Goal: Task Accomplishment & Management: Use online tool/utility

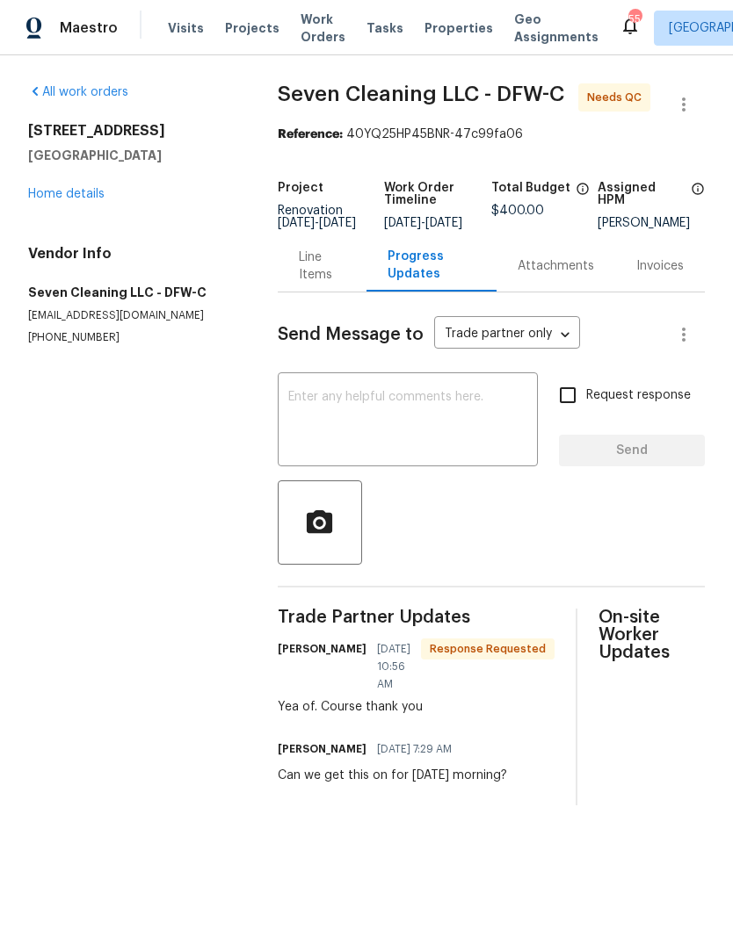
click at [58, 188] on link "Home details" at bounding box center [66, 194] width 76 height 12
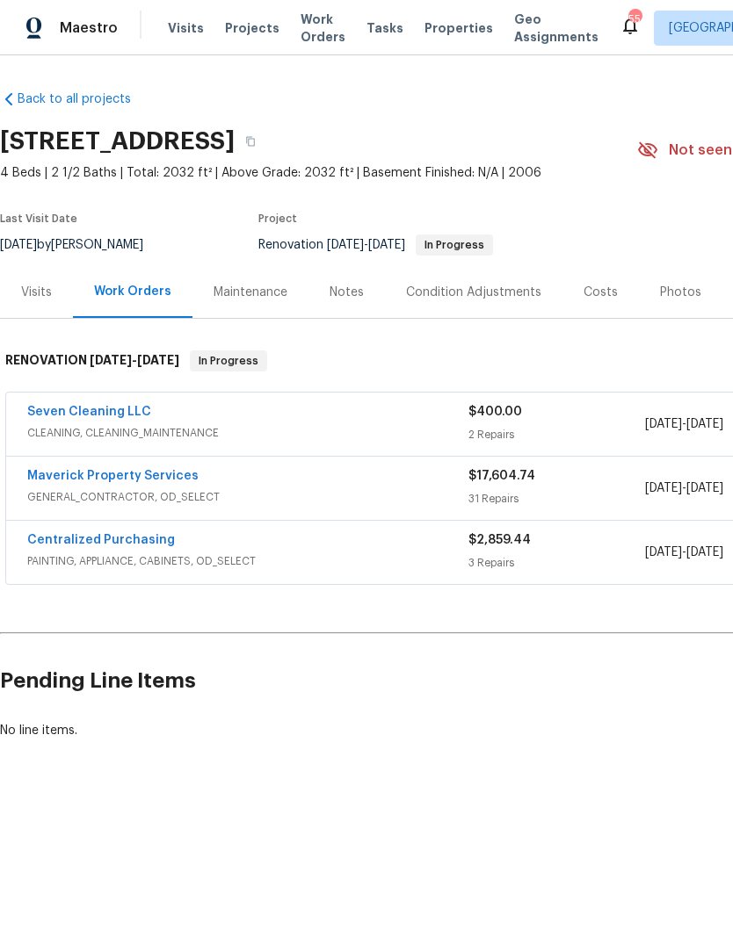
click at [87, 478] on link "Maverick Property Services" at bounding box center [112, 476] width 171 height 12
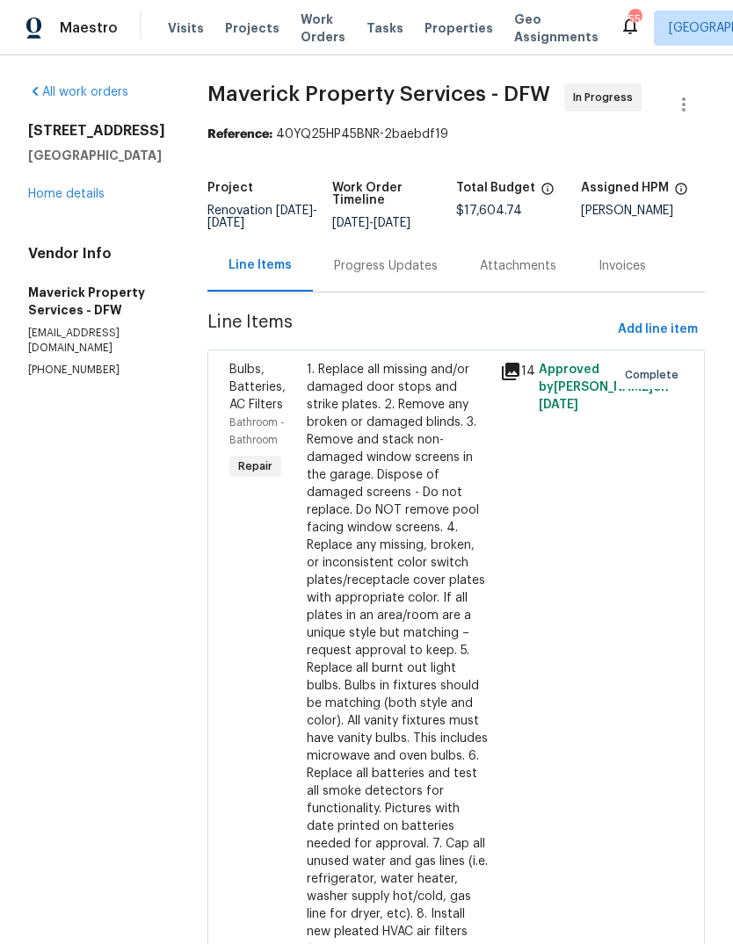
click at [50, 195] on link "Home details" at bounding box center [66, 194] width 76 height 12
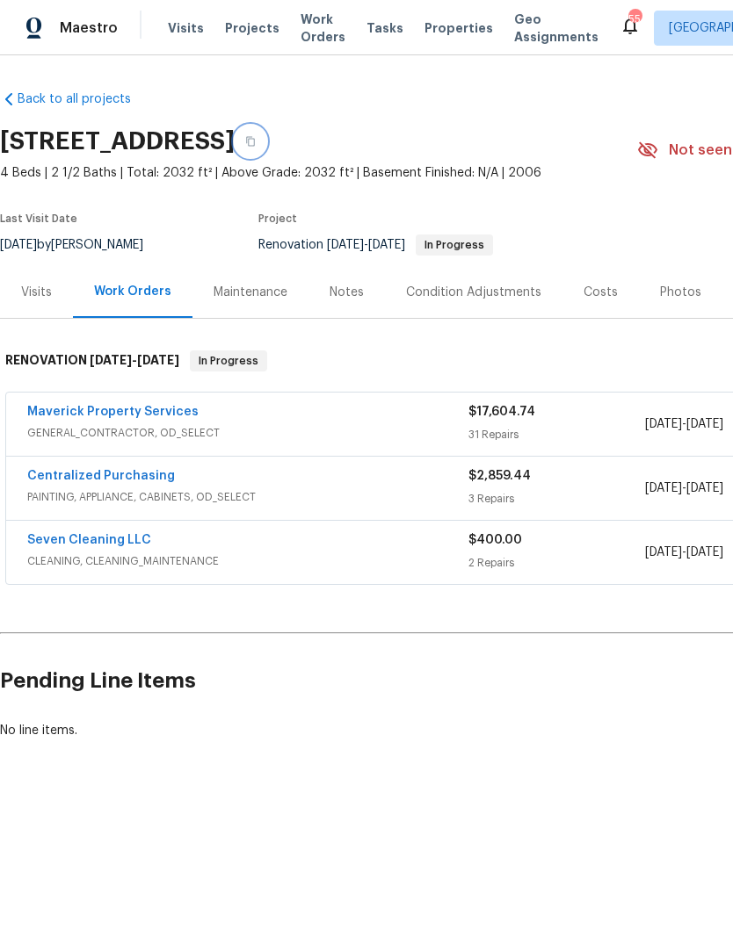
click at [256, 144] on icon "button" at bounding box center [250, 141] width 11 height 11
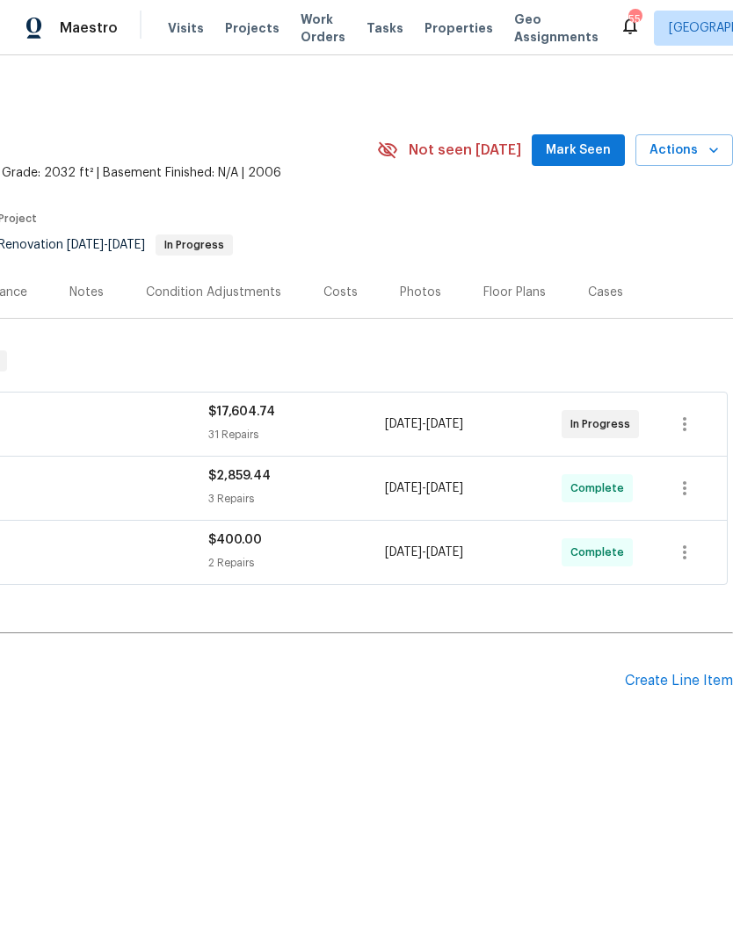
scroll to position [0, 260]
click at [701, 148] on span "Actions" at bounding box center [683, 151] width 69 height 22
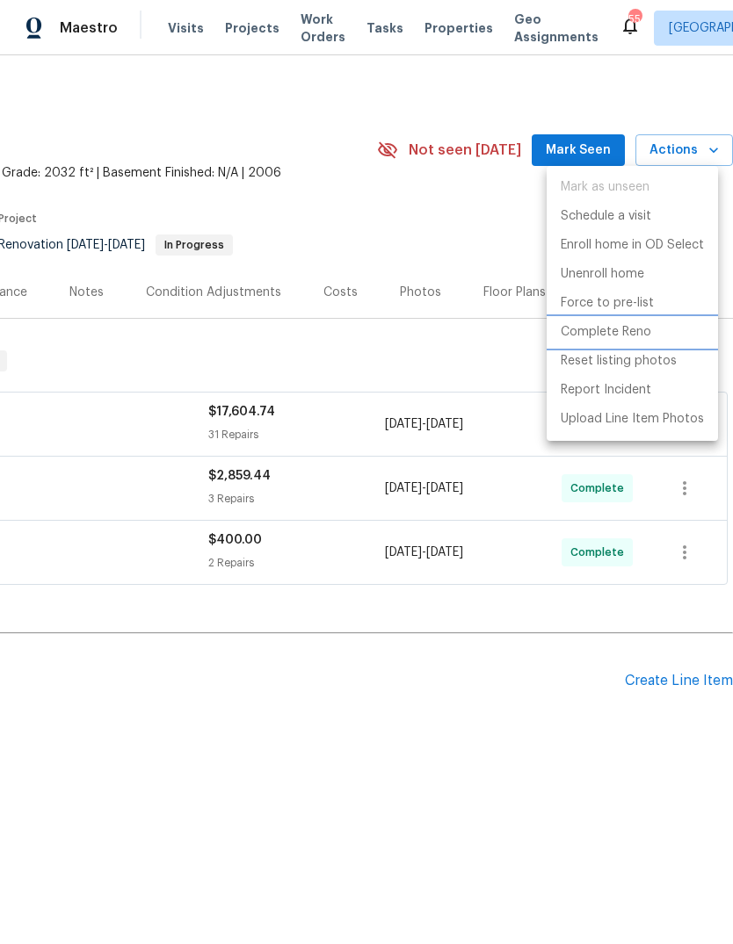
click at [646, 332] on p "Complete Reno" at bounding box center [605, 332] width 90 height 18
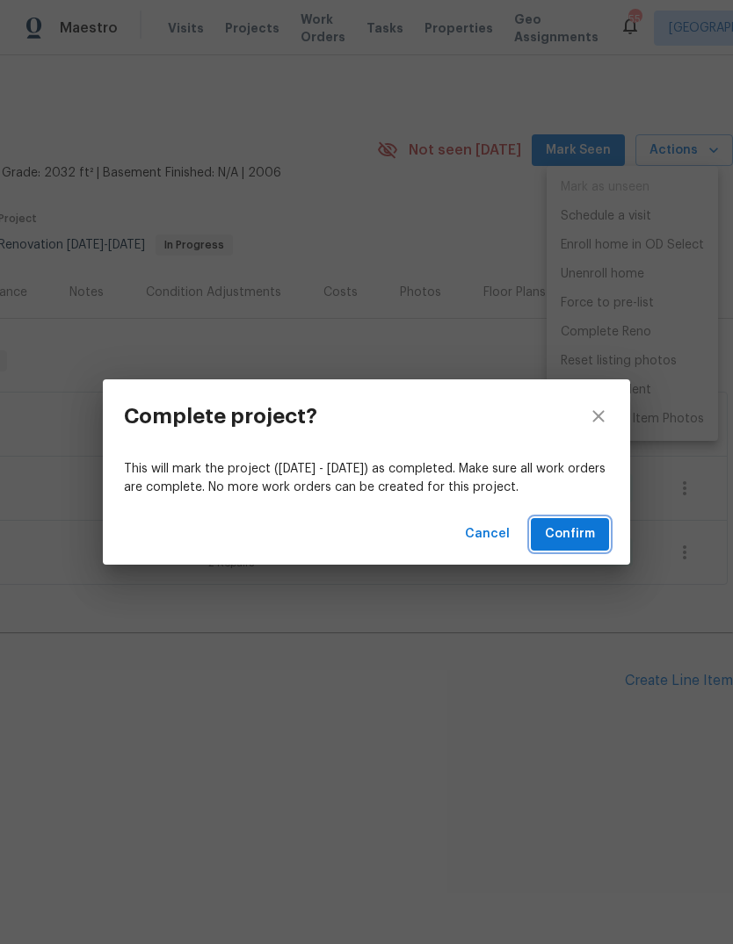
click at [581, 533] on span "Confirm" at bounding box center [570, 535] width 50 height 22
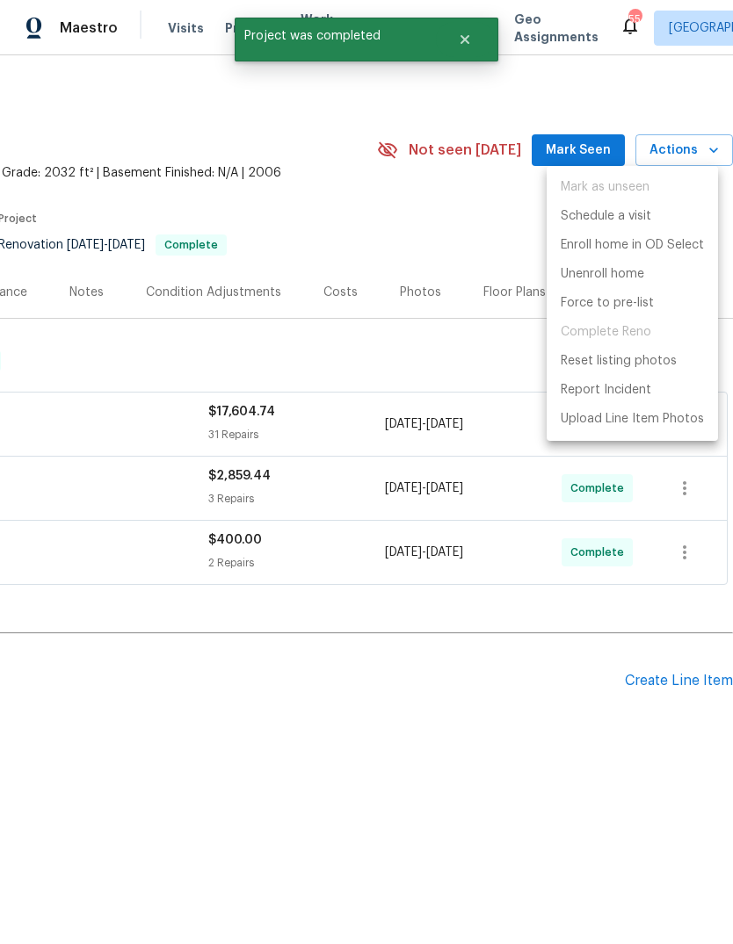
click at [503, 225] on div at bounding box center [366, 472] width 733 height 944
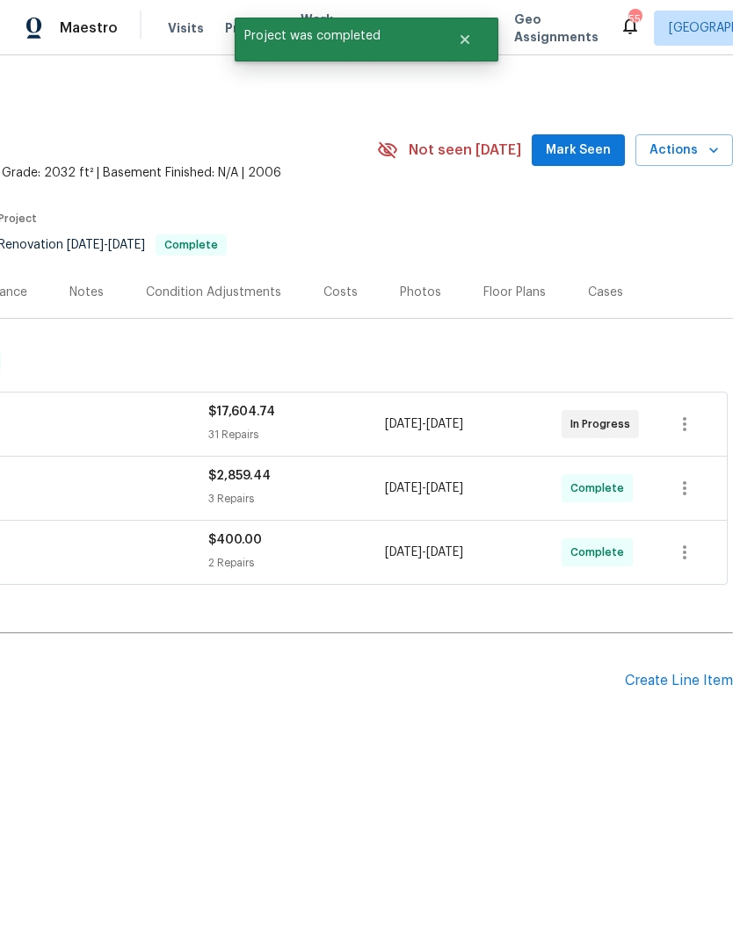
click at [709, 141] on icon "button" at bounding box center [714, 150] width 18 height 18
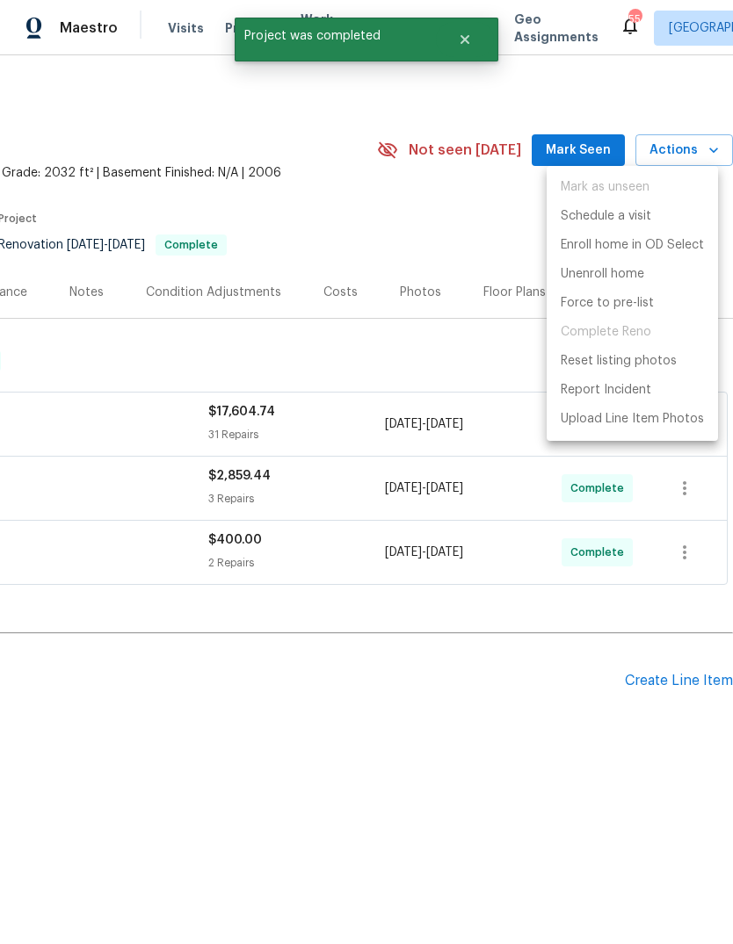
click at [495, 225] on div at bounding box center [366, 472] width 733 height 944
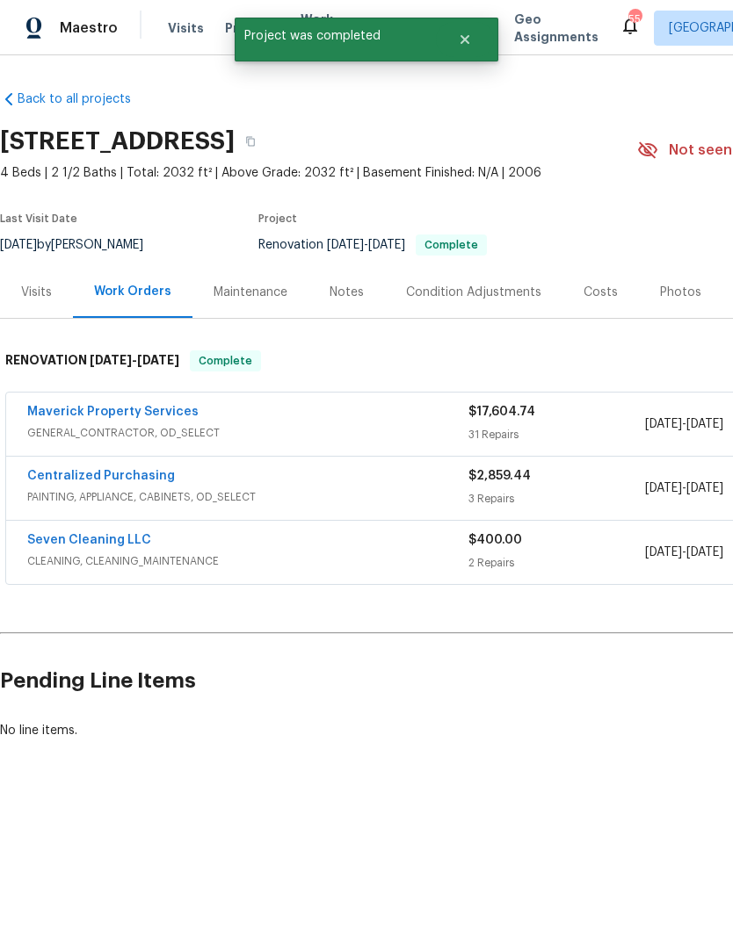
scroll to position [0, 0]
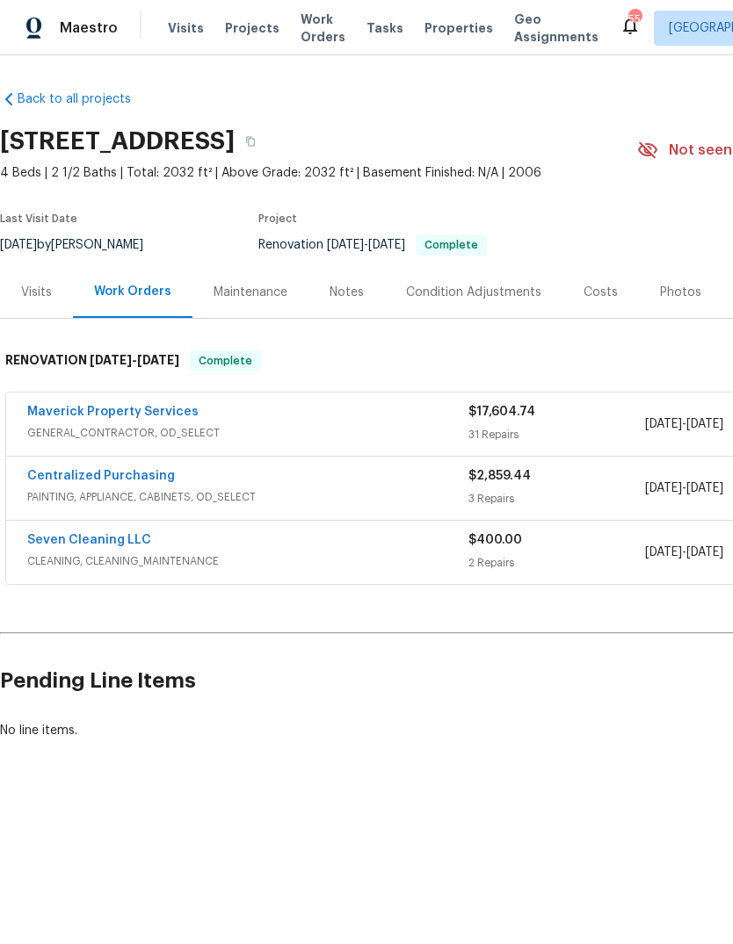
click at [155, 409] on link "Maverick Property Services" at bounding box center [112, 412] width 171 height 12
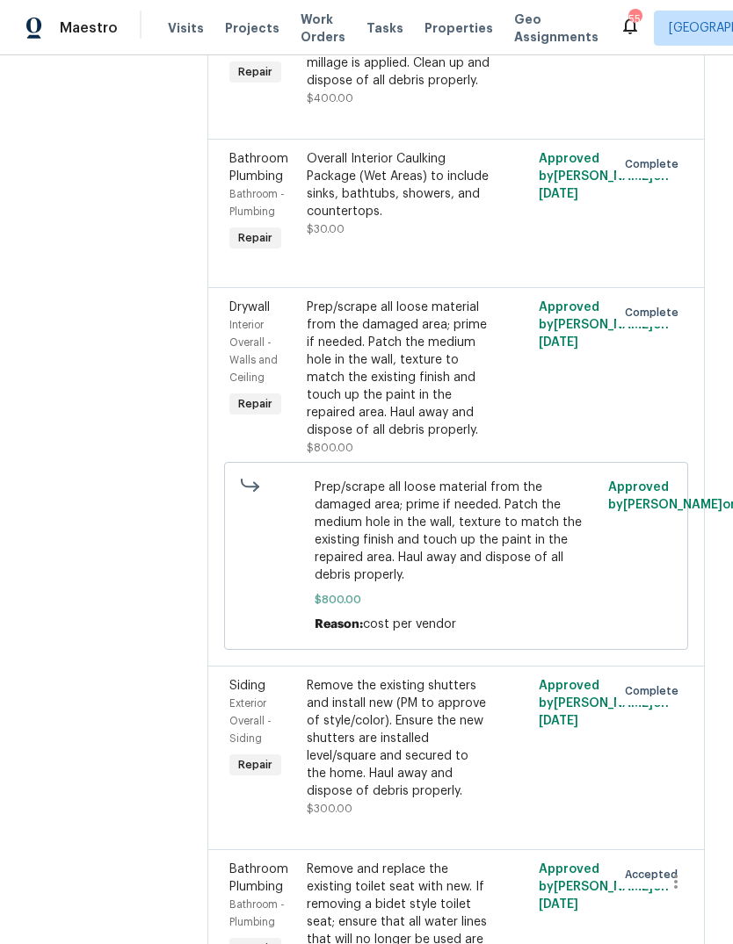
scroll to position [3117, 0]
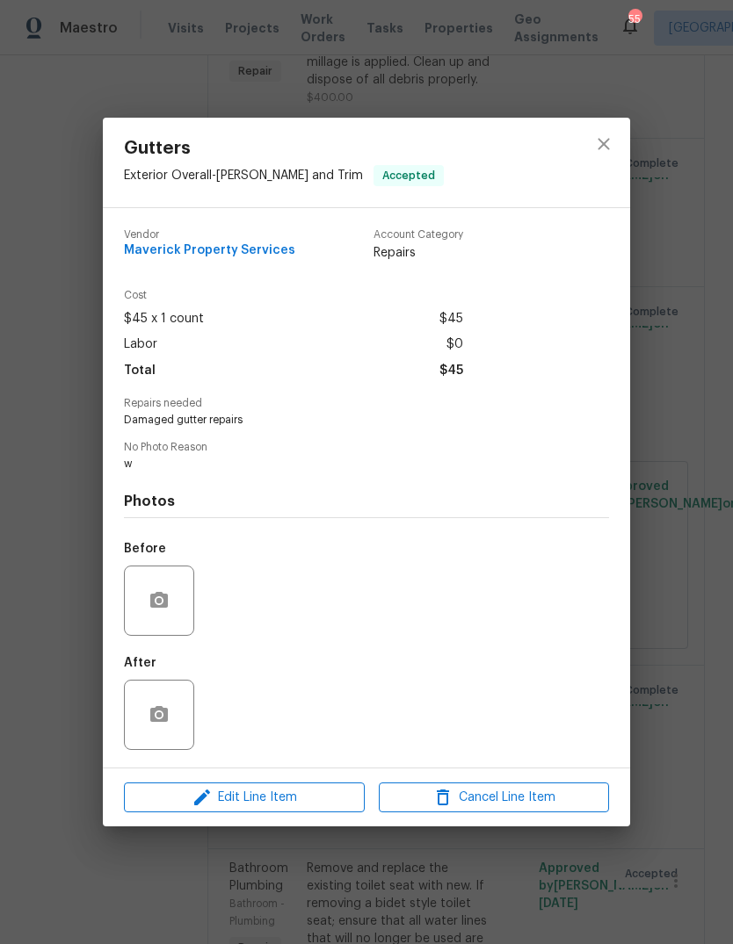
click at [692, 342] on div "Gutters Exterior Overall - [PERSON_NAME] and Trim Accepted Vendor Maverick Prop…" at bounding box center [366, 472] width 733 height 944
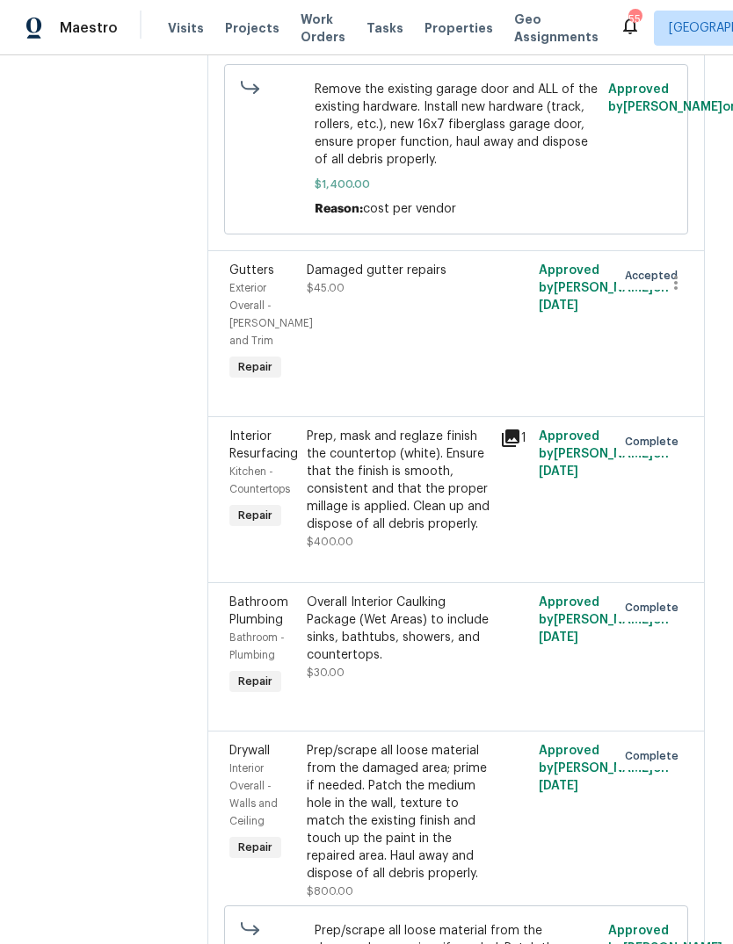
scroll to position [2607, 0]
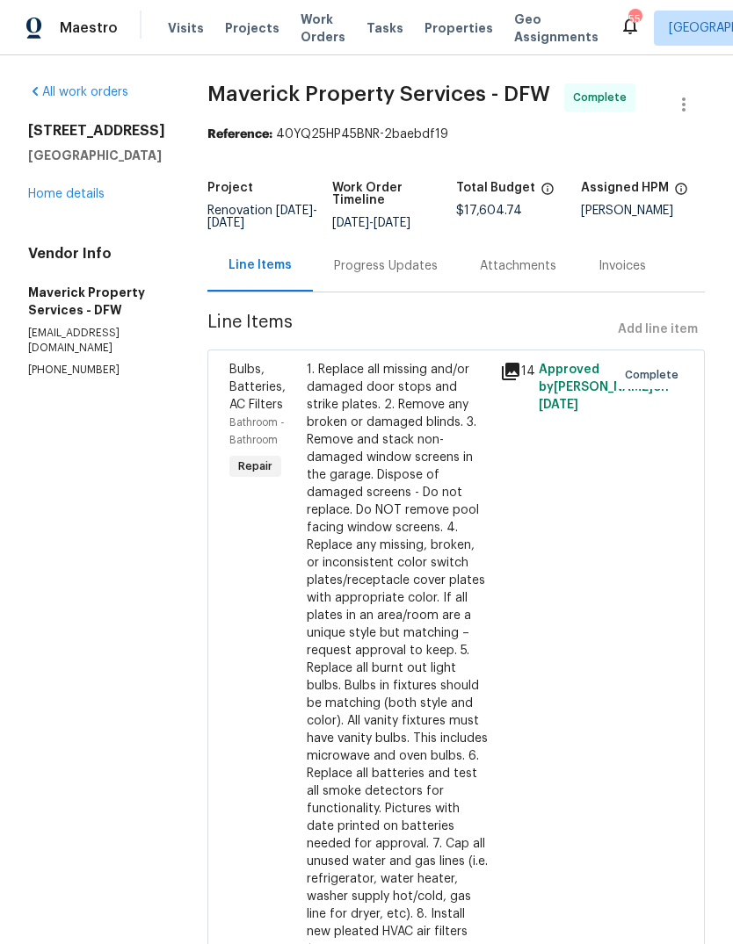
click at [45, 198] on link "Home details" at bounding box center [66, 194] width 76 height 12
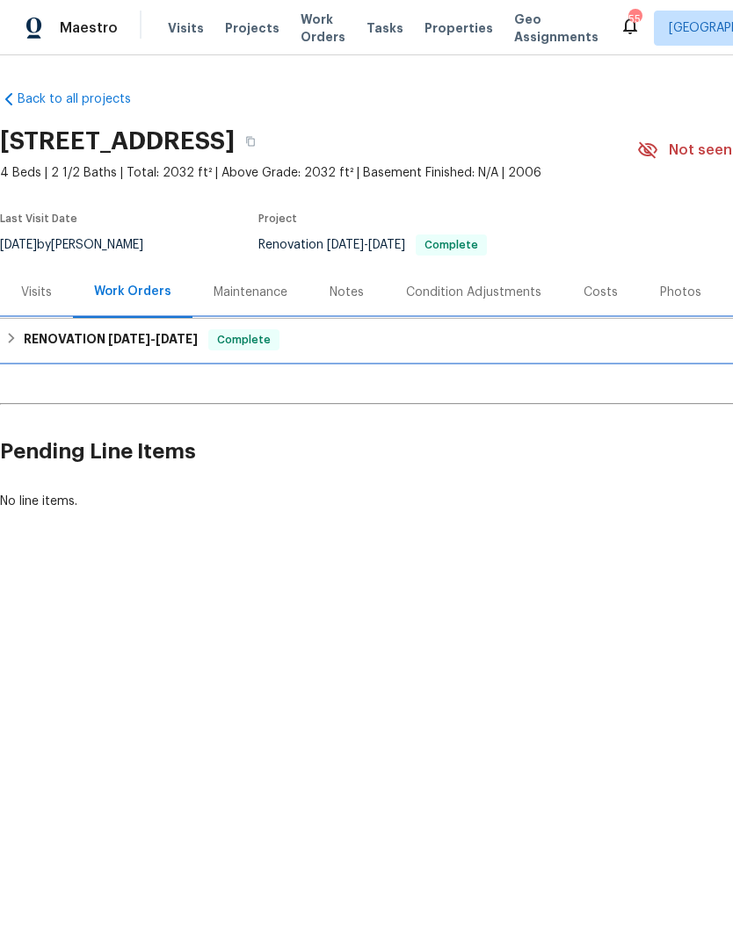
click at [40, 342] on h6 "RENOVATION [DATE] - [DATE]" at bounding box center [111, 339] width 174 height 21
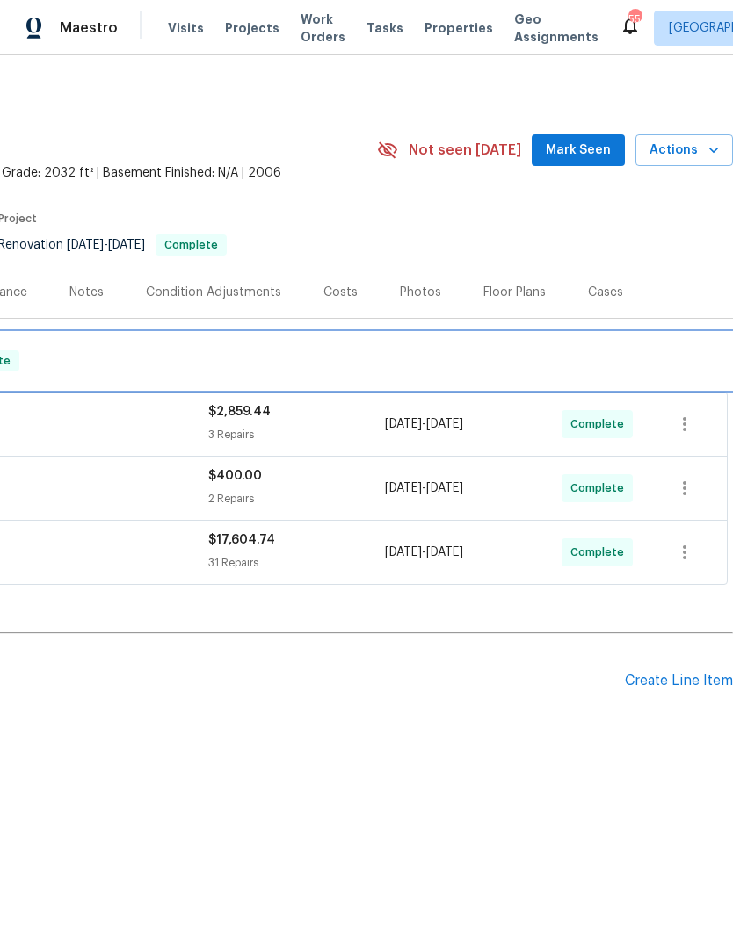
scroll to position [0, 260]
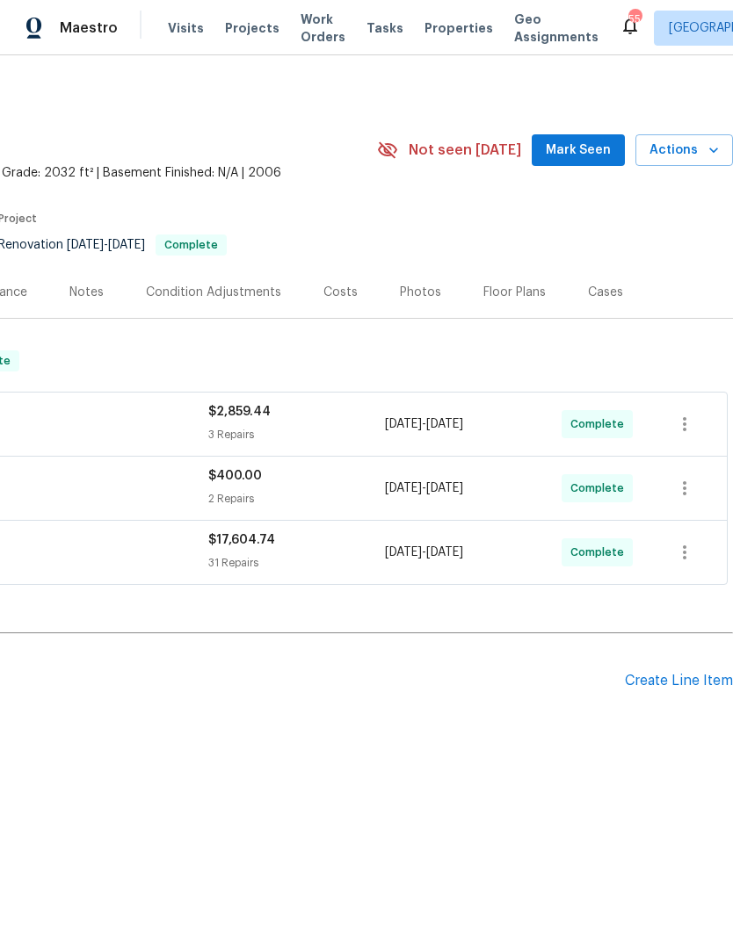
click at [707, 151] on icon "button" at bounding box center [714, 150] width 18 height 18
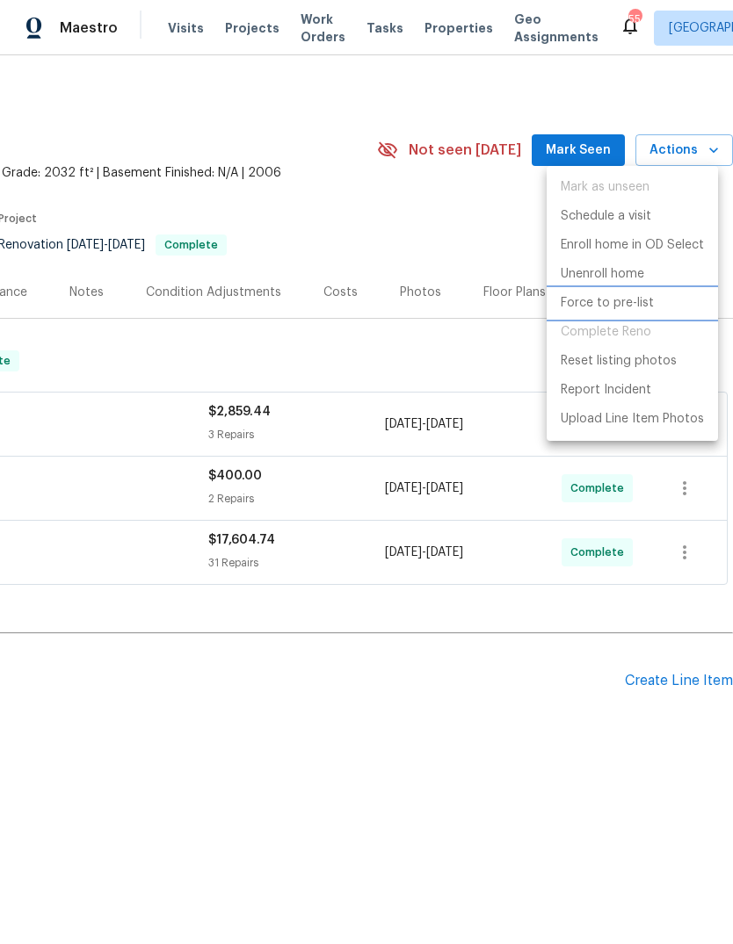
click at [630, 300] on p "Force to pre-list" at bounding box center [606, 303] width 93 height 18
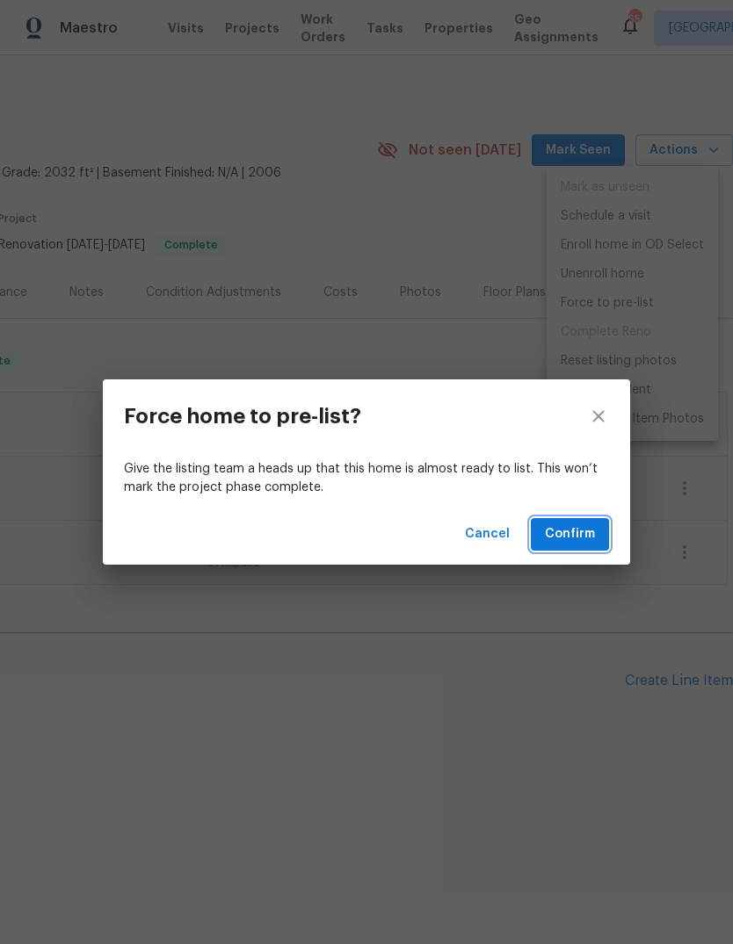
click at [576, 532] on span "Confirm" at bounding box center [570, 535] width 50 height 22
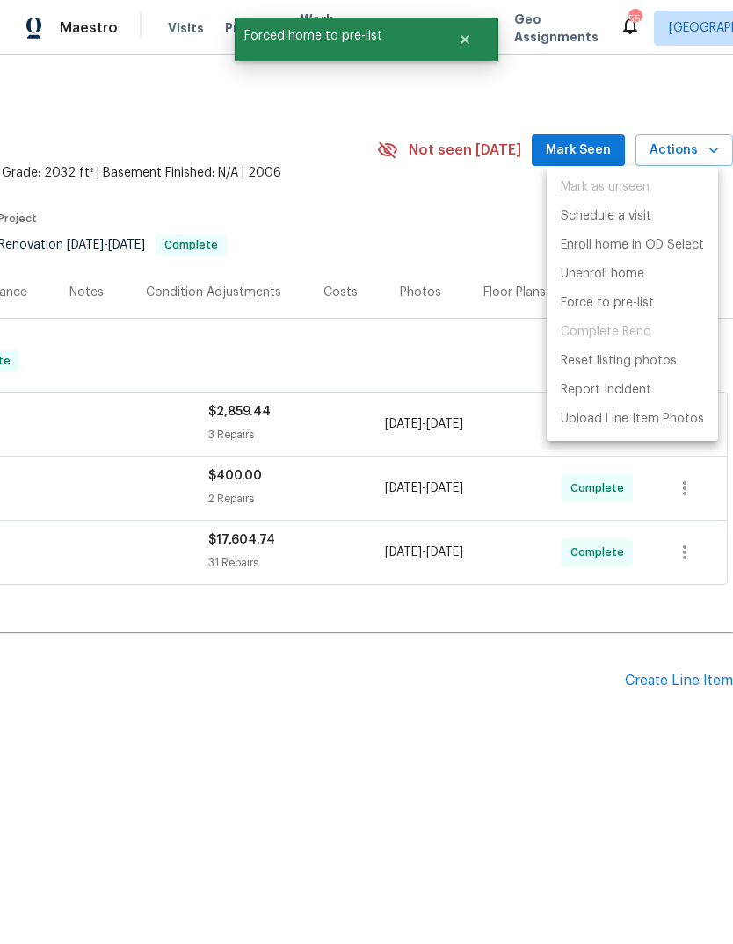
click at [460, 654] on div at bounding box center [366, 472] width 733 height 944
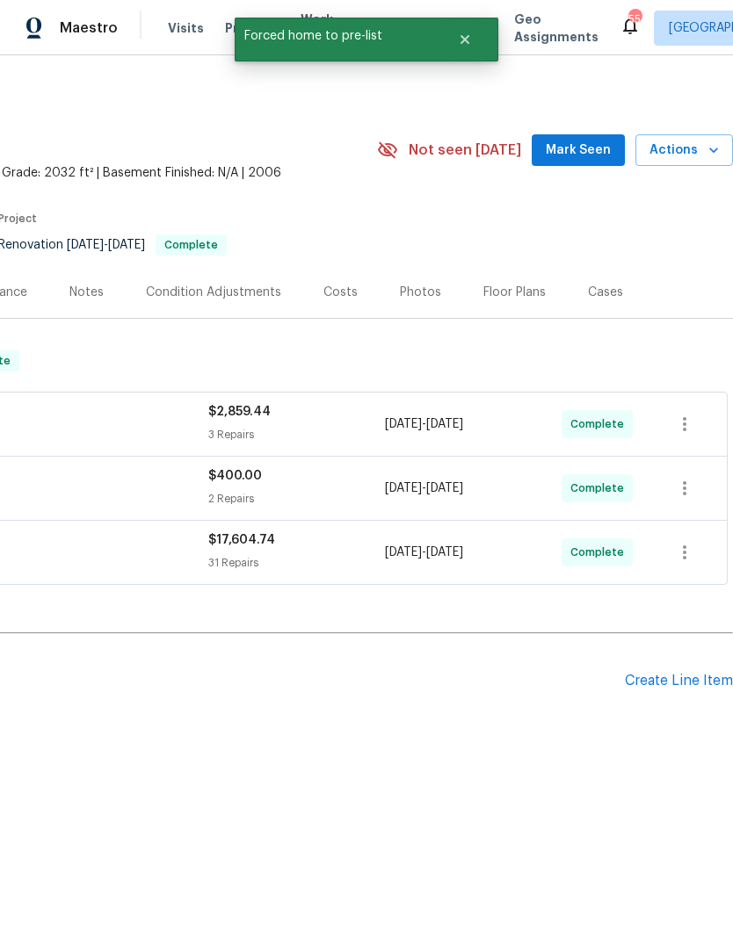
click at [516, 225] on section "7417 Cowhand Ct, Fort Worth, TX 76131 4 Beds | 2 1/2 Baths | Total: 2032 ft² | …" at bounding box center [236, 193] width 993 height 148
